Goal: Information Seeking & Learning: Find specific fact

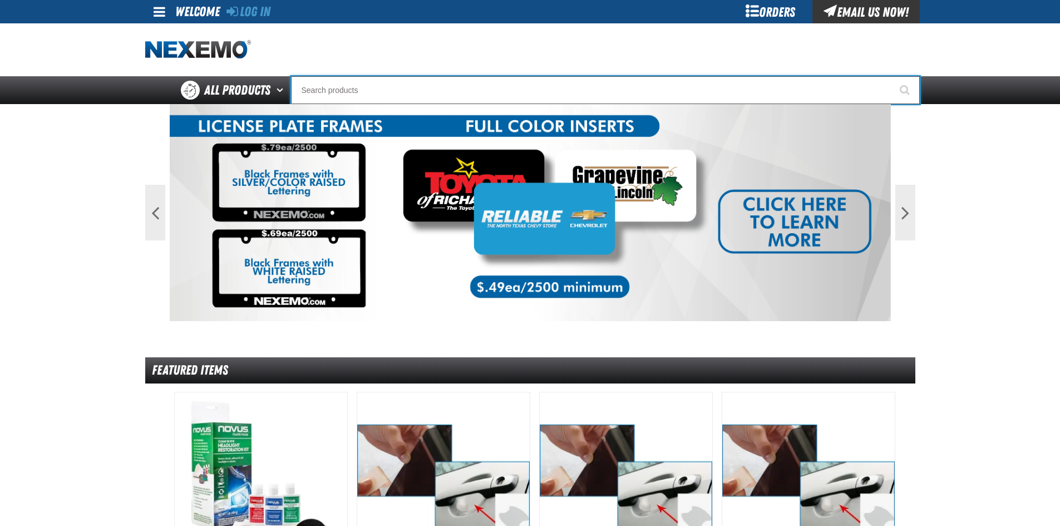
drag, startPoint x: 384, startPoint y: 85, endPoint x: 484, endPoint y: 107, distance: 102.7
click at [384, 86] on input "Search" at bounding box center [605, 90] width 629 height 28
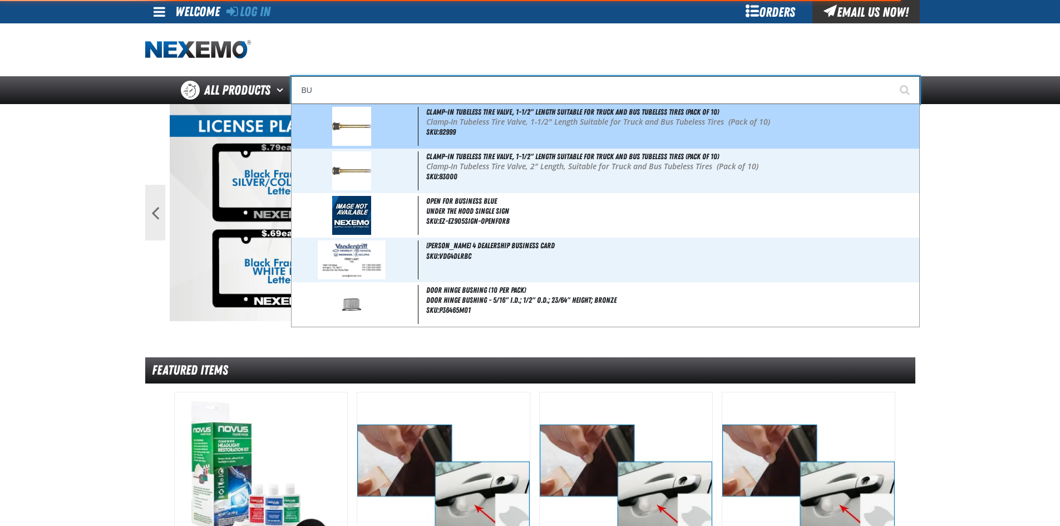
type input "B"
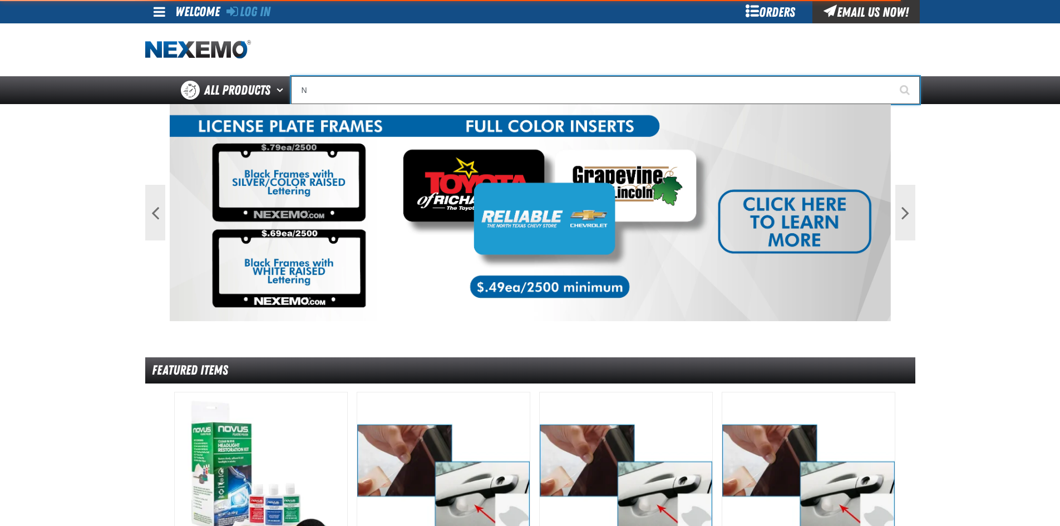
type input "NI"
type input "NISSAN"
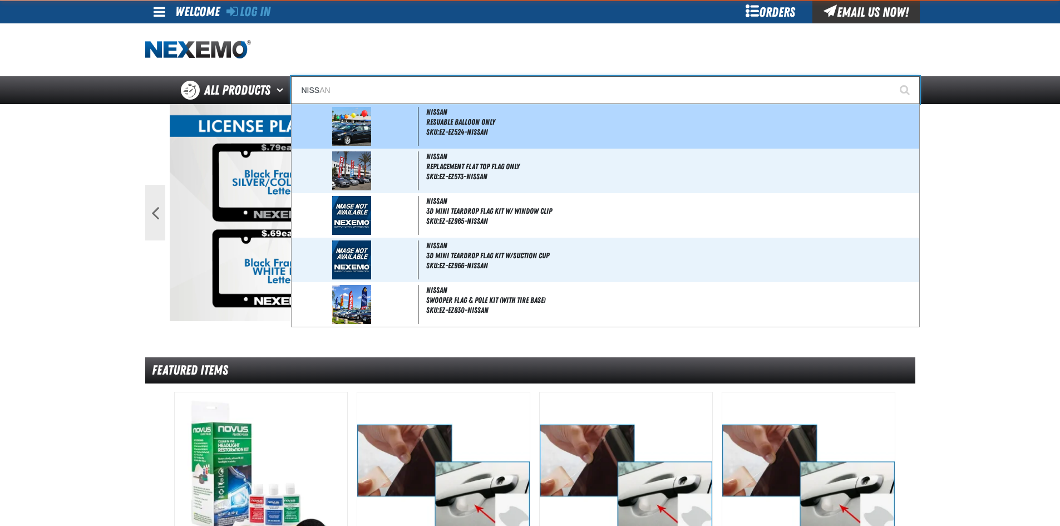
type input "NISSA"
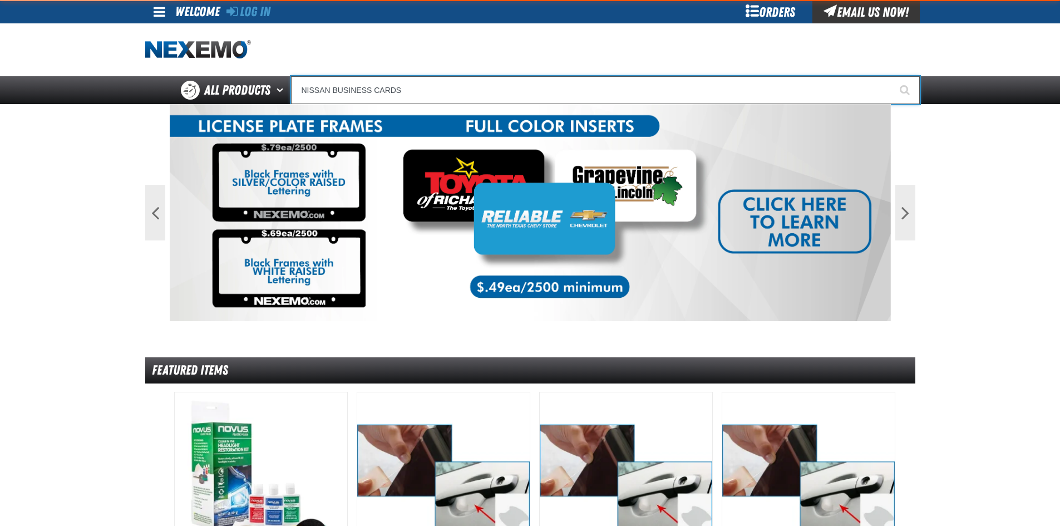
type input "NISSAN BUSINESS CARDS"
click at [892, 76] on button "Start Searching" at bounding box center [906, 90] width 28 height 28
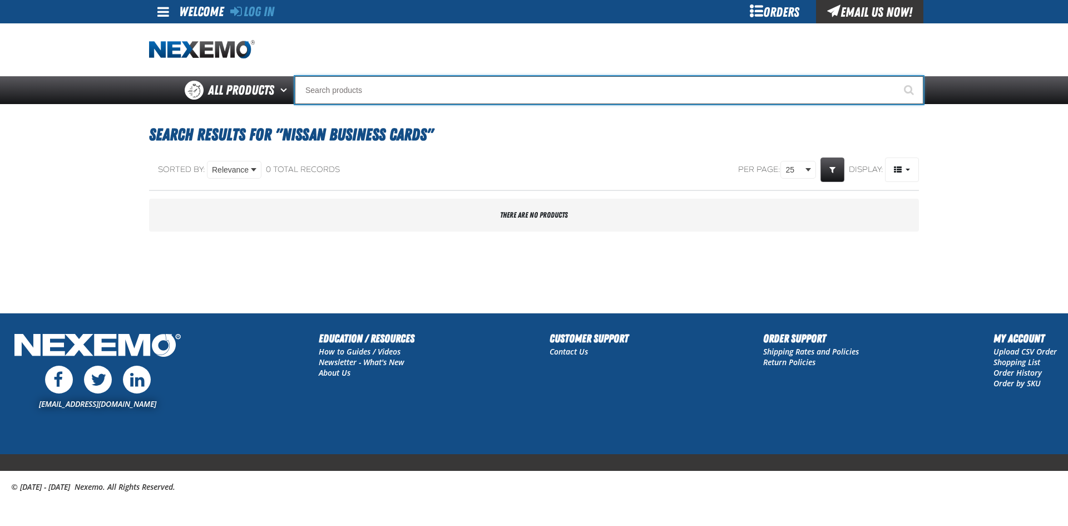
click at [387, 90] on input "Search" at bounding box center [609, 90] width 629 height 28
type input "C"
type input "C Alkaline Battery 1.5 Volt (12 per pack)"
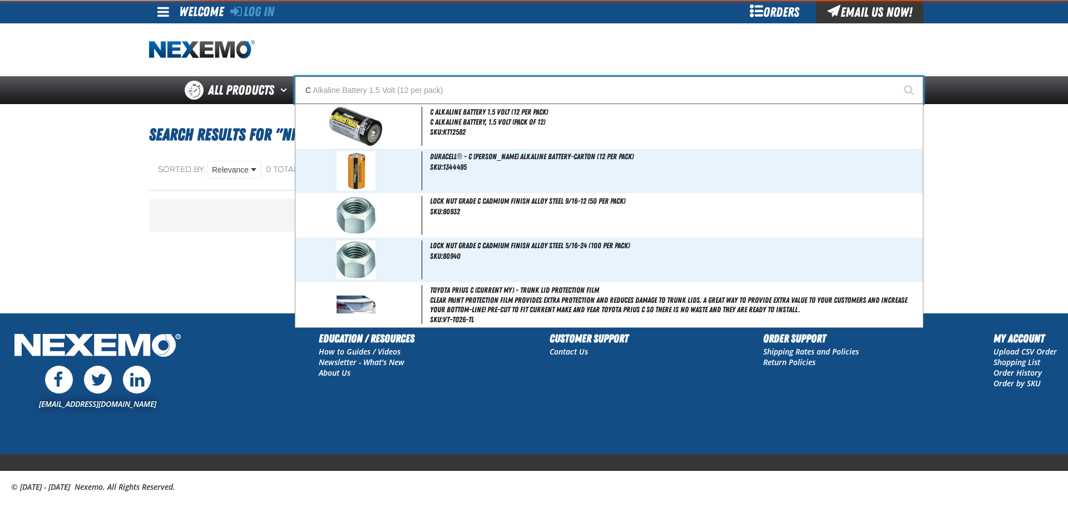
type input "CO"
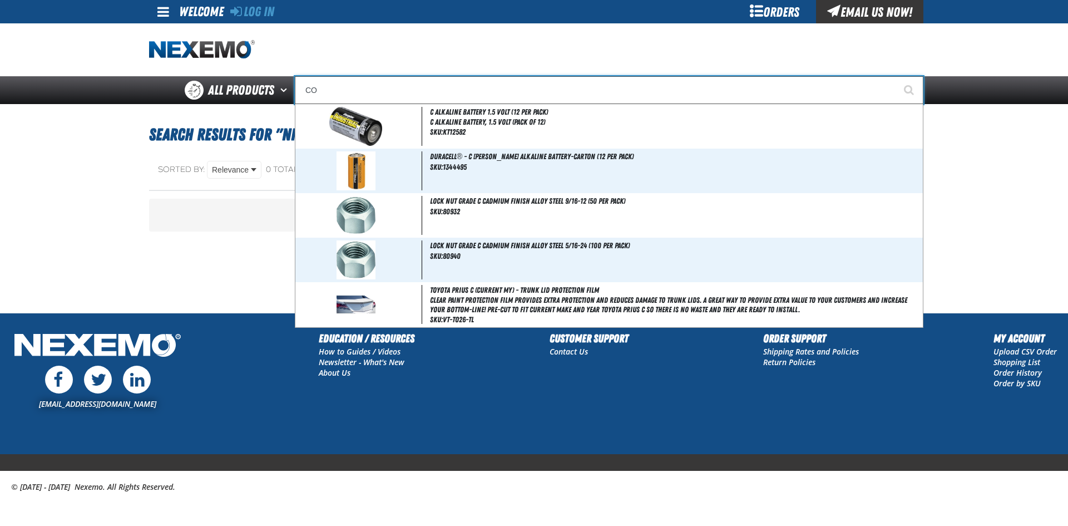
type input "CONSIGNWEL"
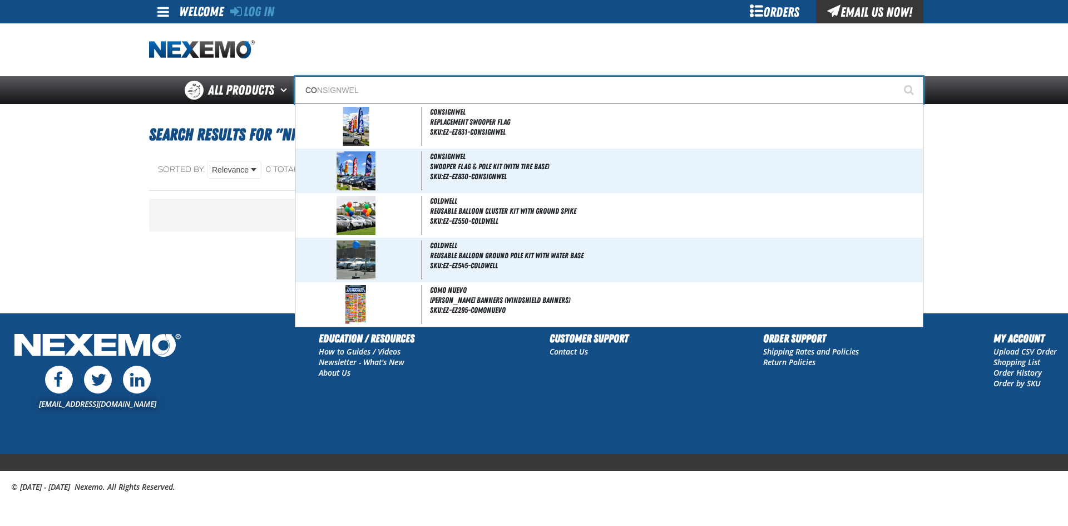
type input "COM"
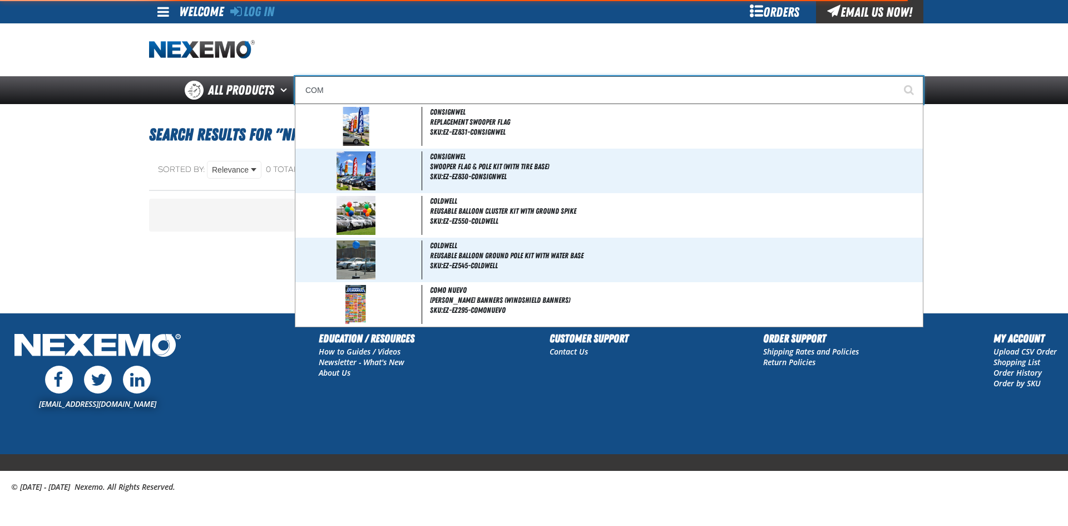
type input "COMPRE"
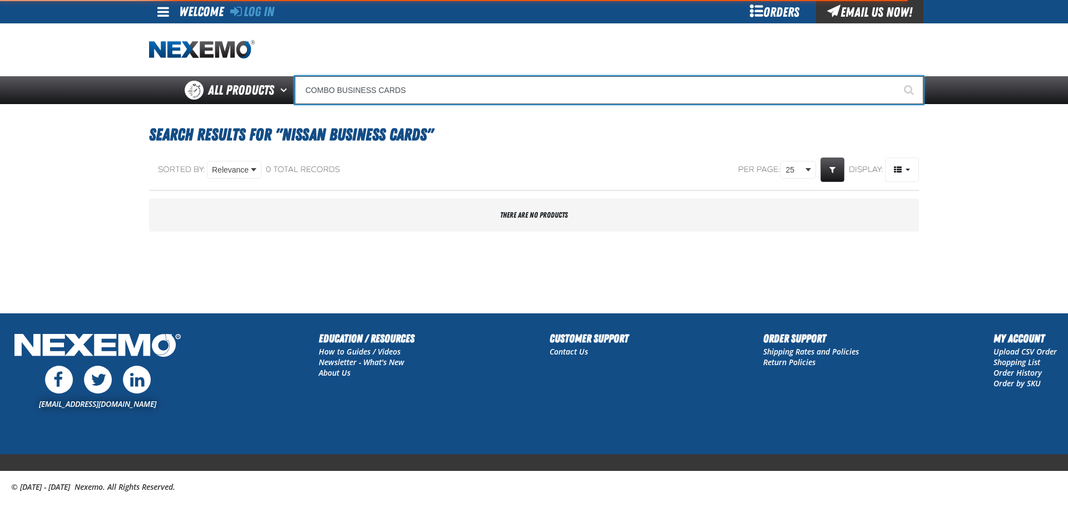
type input "COMBO BUSINESS CARDS"
click at [896, 76] on button "Start Searching" at bounding box center [910, 90] width 28 height 28
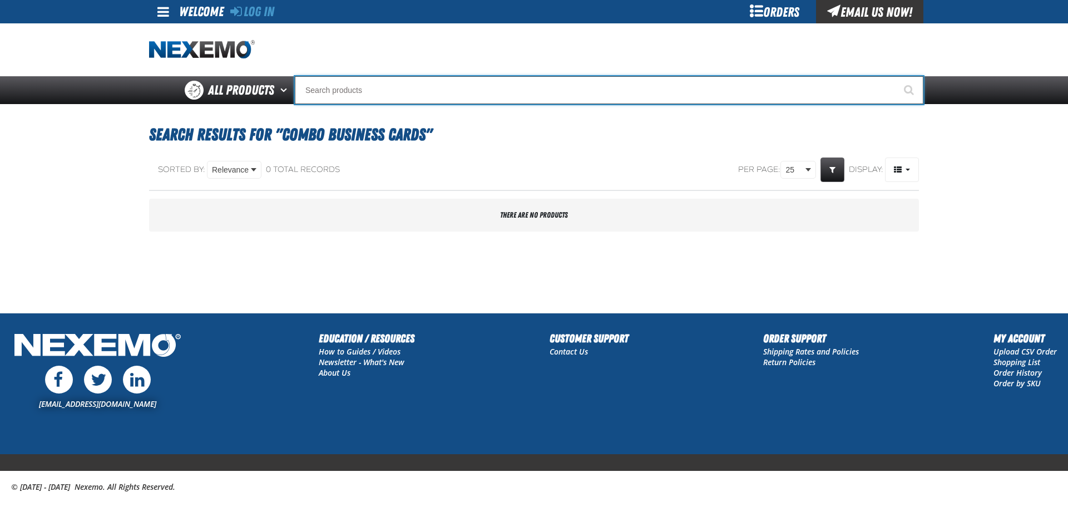
click at [367, 93] on input "Search" at bounding box center [609, 90] width 629 height 28
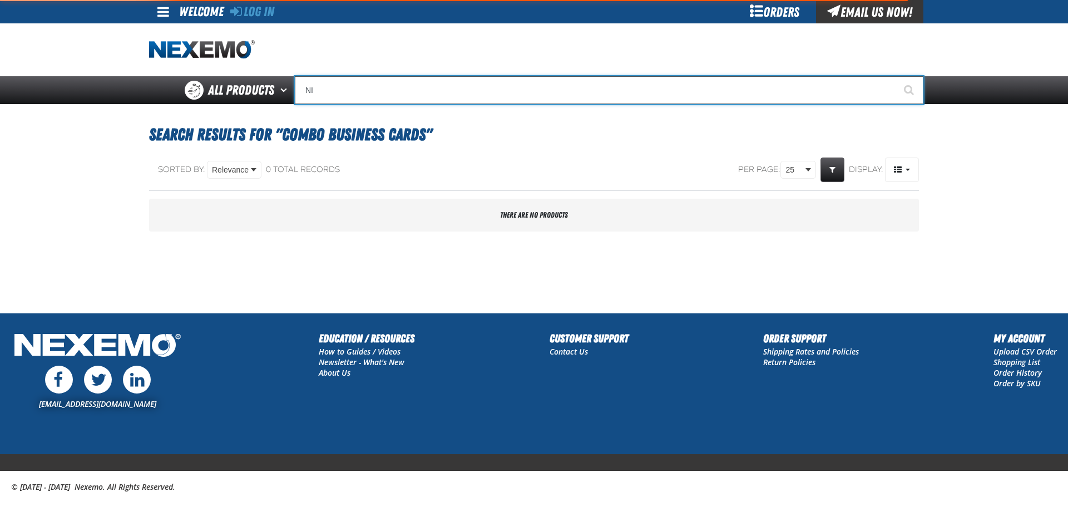
type input "NIS"
type input "NISSAN"
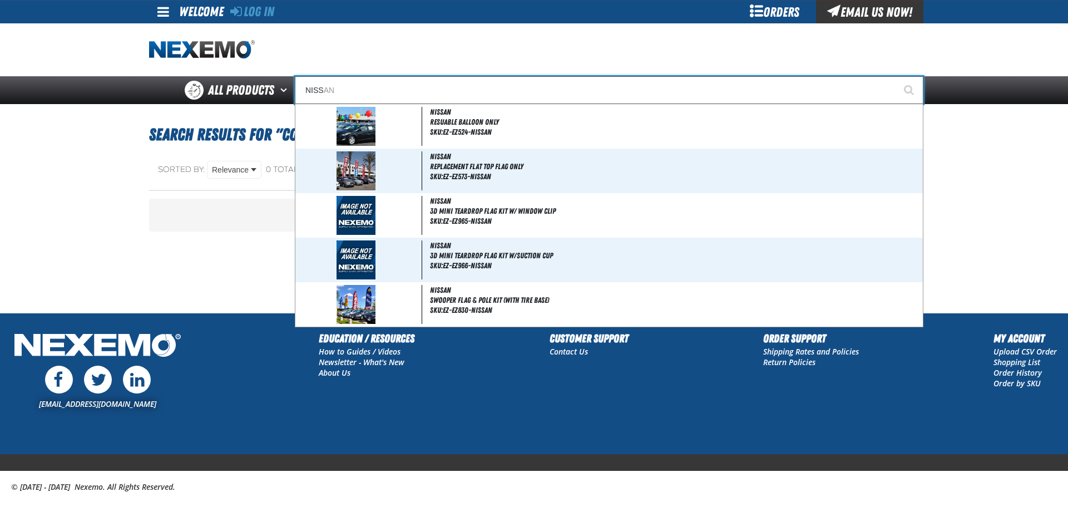
type input "NISSA"
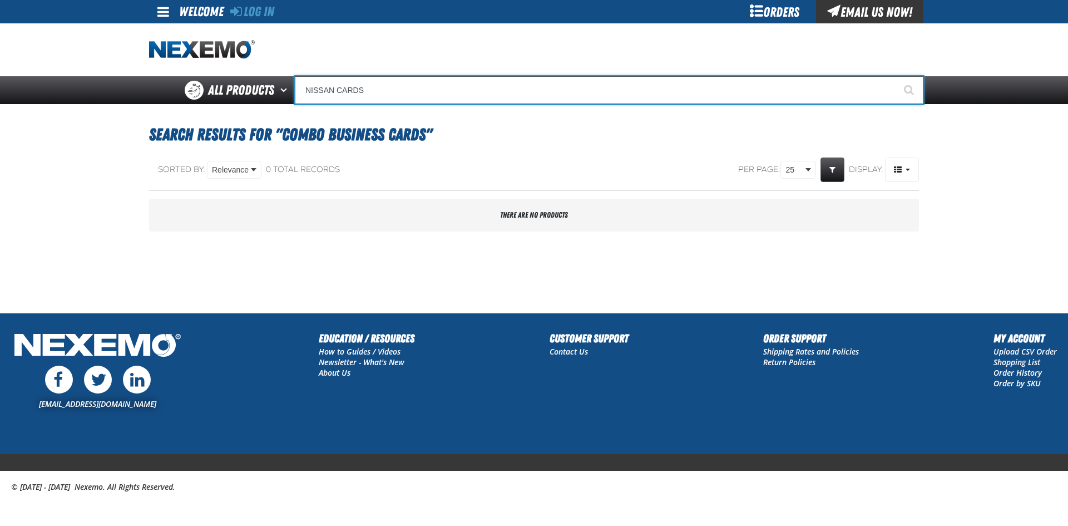
type input "NISSAN CARDS"
click at [896, 76] on button "Start Searching" at bounding box center [910, 90] width 28 height 28
click at [315, 89] on input "Search" at bounding box center [609, 90] width 629 height 28
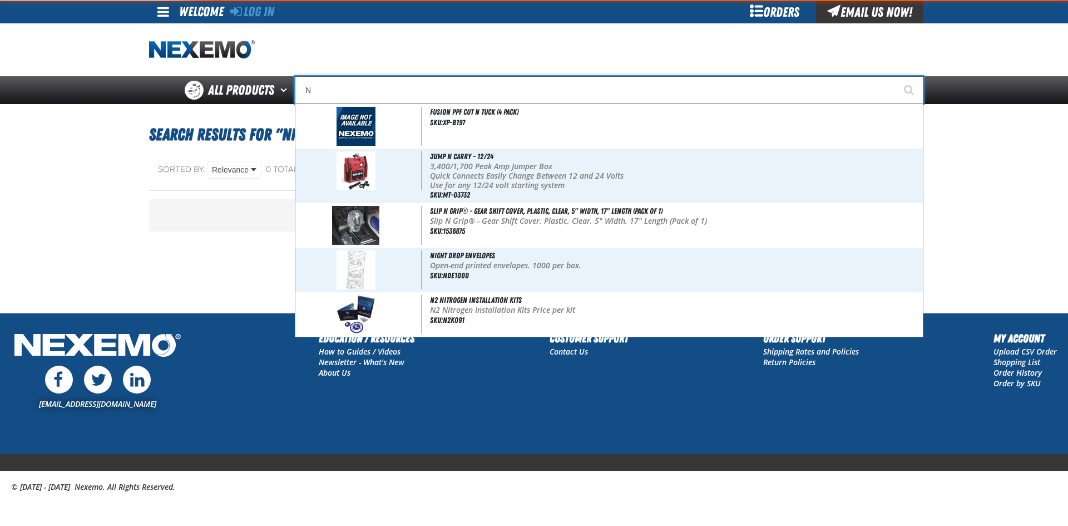
type input "NI"
type input "NISSAN"
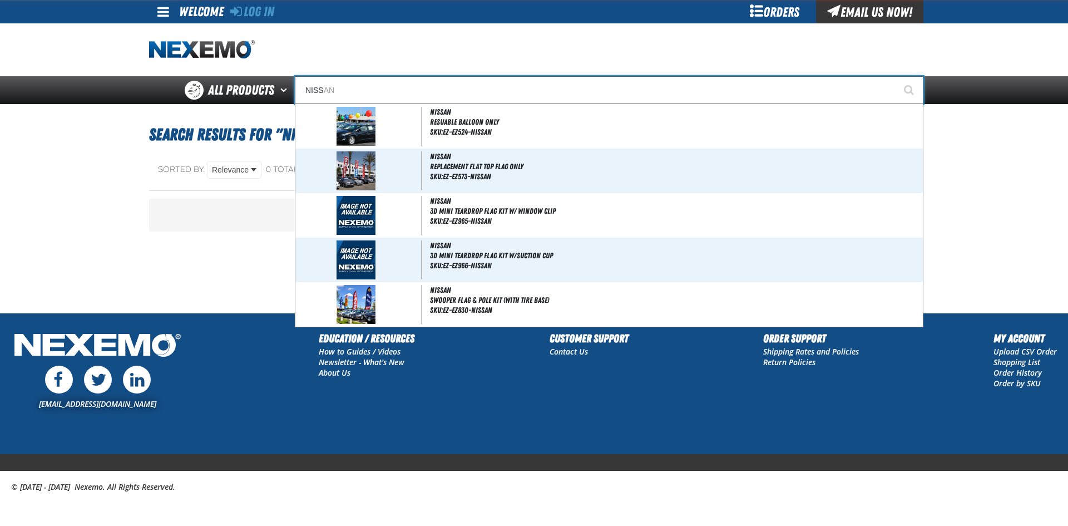
type input "NISSA"
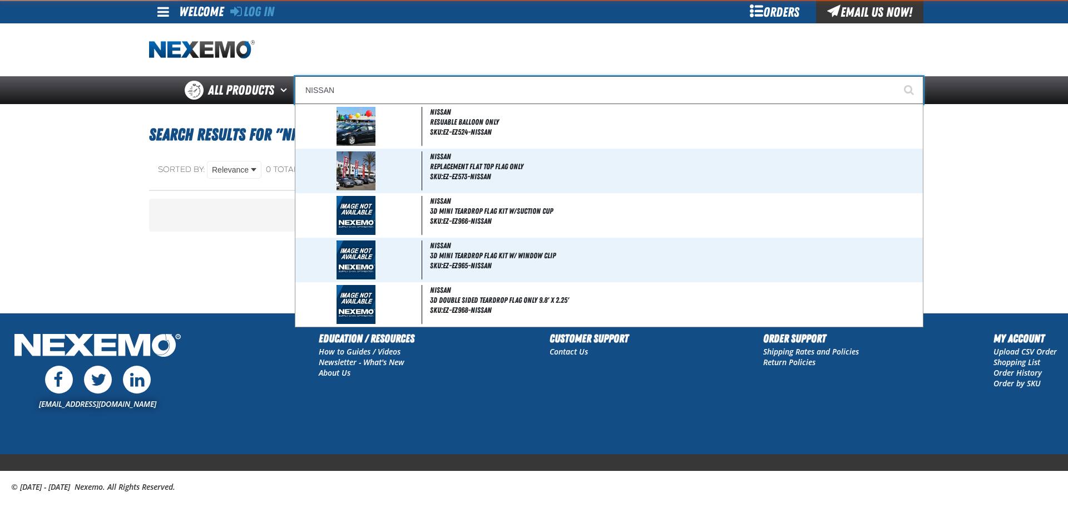
type input "NISSAN"
click at [896, 76] on button "Start Searching" at bounding box center [910, 90] width 28 height 28
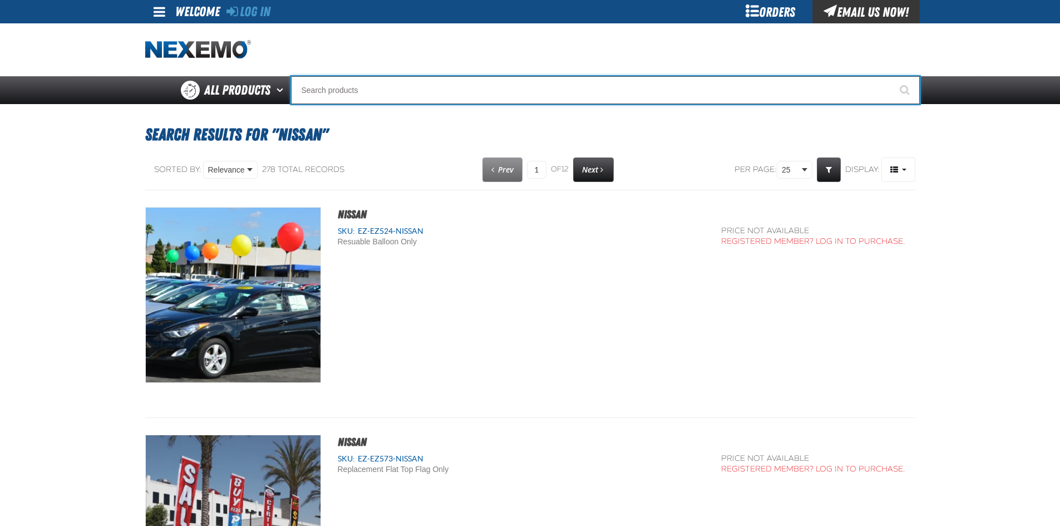
click at [329, 95] on input "Search" at bounding box center [605, 90] width 629 height 28
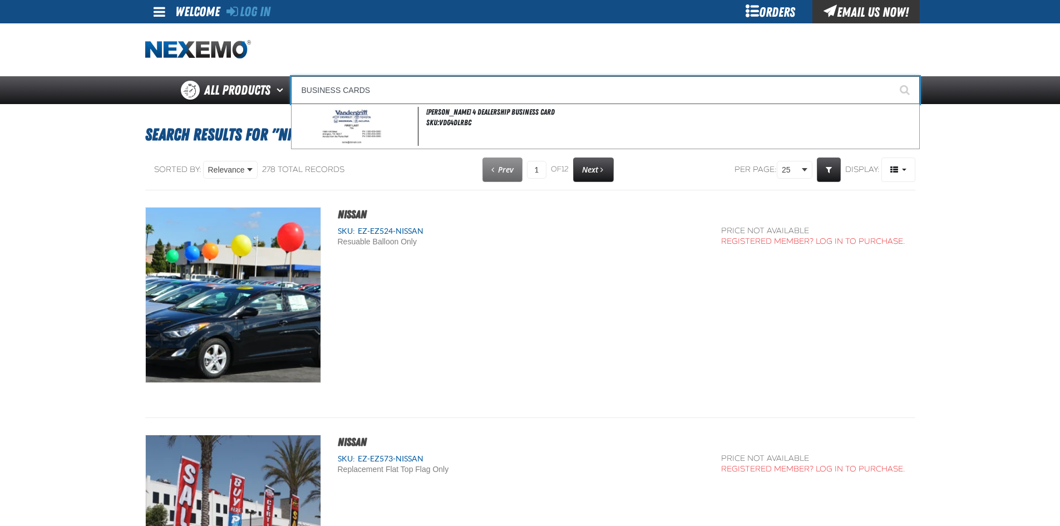
type input "BUSINESS CARDS"
click at [892, 76] on button "Start Searching" at bounding box center [906, 90] width 28 height 28
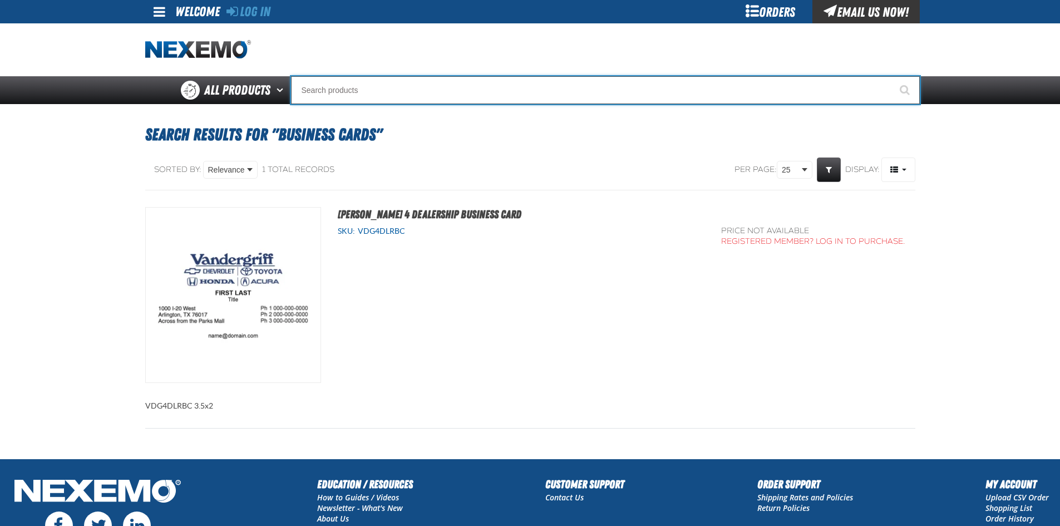
click at [329, 96] on input "Search" at bounding box center [605, 90] width 629 height 28
type input "V"
type input "C"
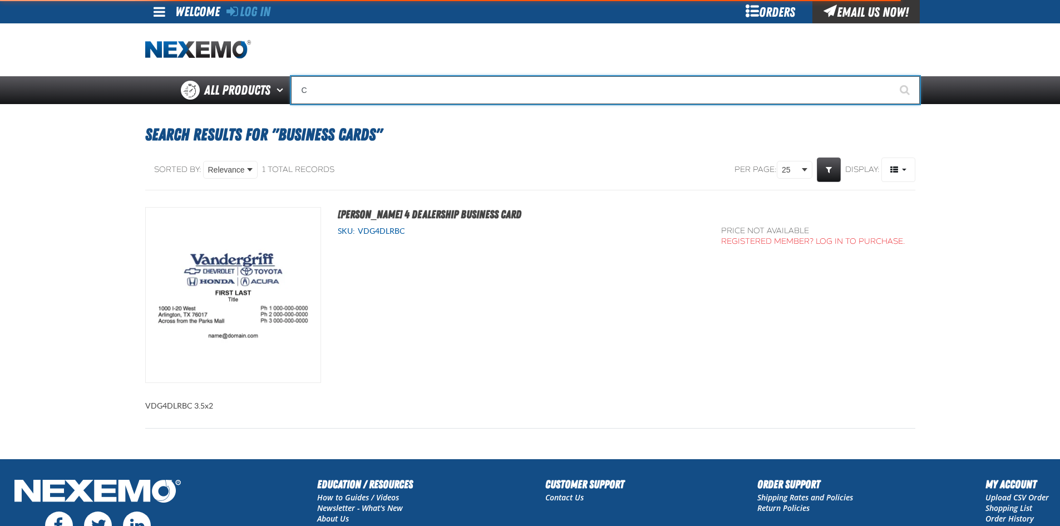
type input "C Alkaline Battery 1.5 Volt (12 per pack)"
type input "CE"
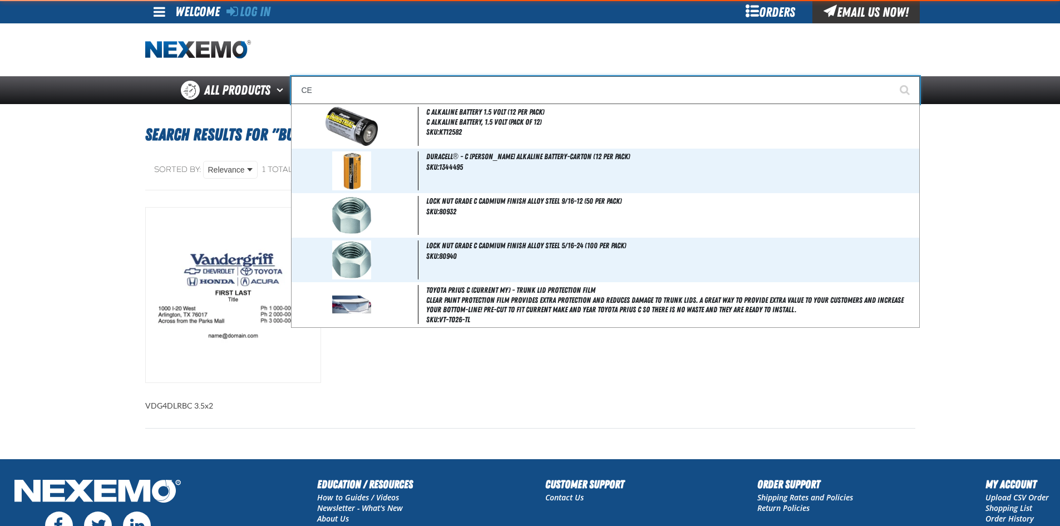
type input "CERTIFIED"
type input "CER"
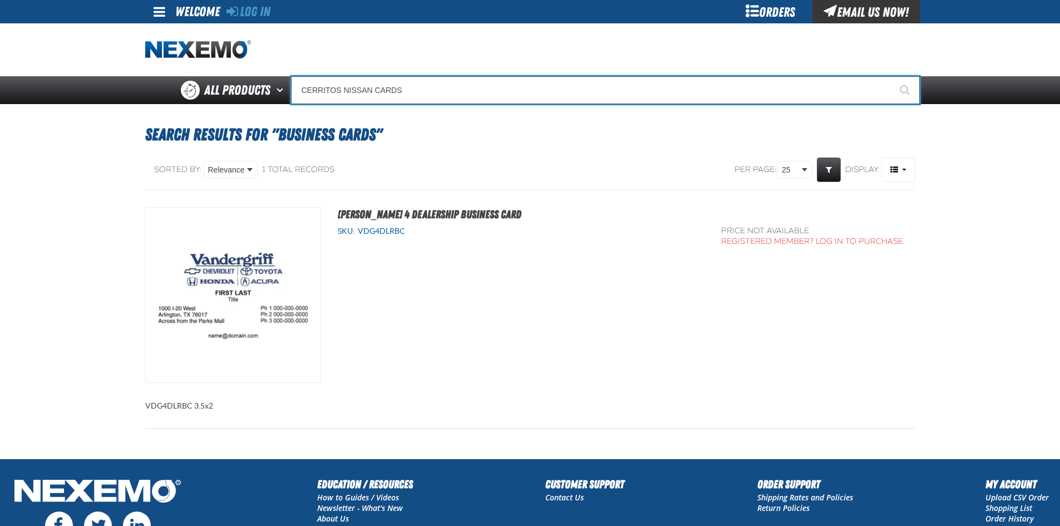
type input "CERRITOS NISSAN CARDS"
click at [892, 76] on button "Start Searching" at bounding box center [906, 90] width 28 height 28
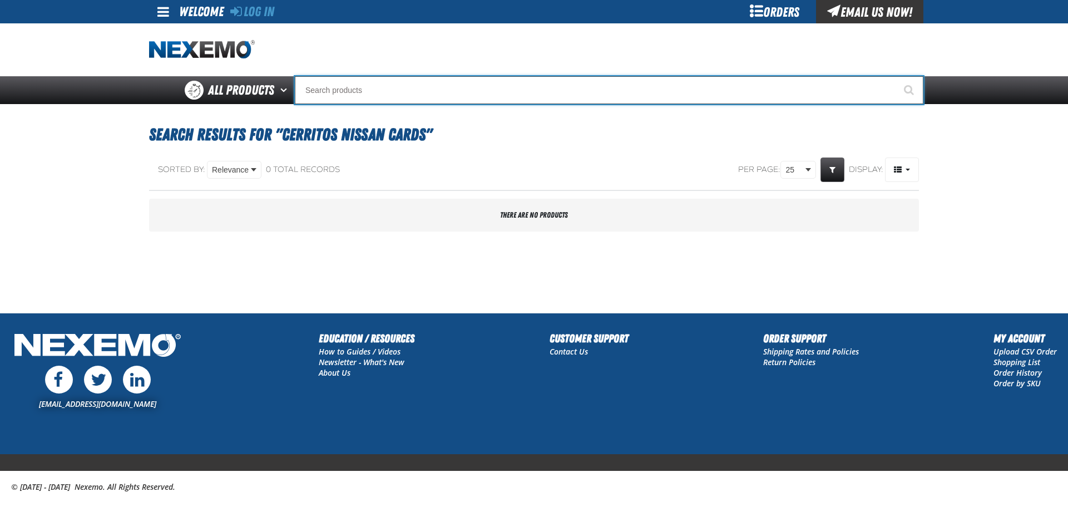
click at [334, 85] on input "Search" at bounding box center [609, 90] width 629 height 28
